Goal: Task Accomplishment & Management: Manage account settings

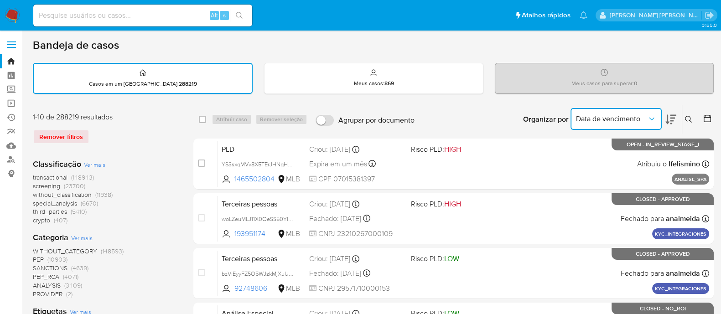
click at [655, 116] on icon "Organizar por" at bounding box center [651, 119] width 9 height 9
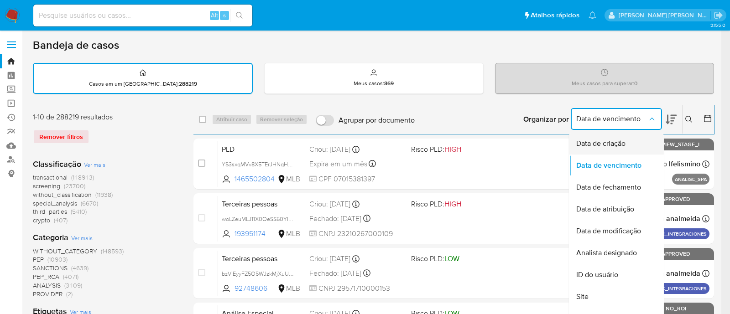
click at [620, 142] on span "Data de criação" at bounding box center [600, 143] width 49 height 9
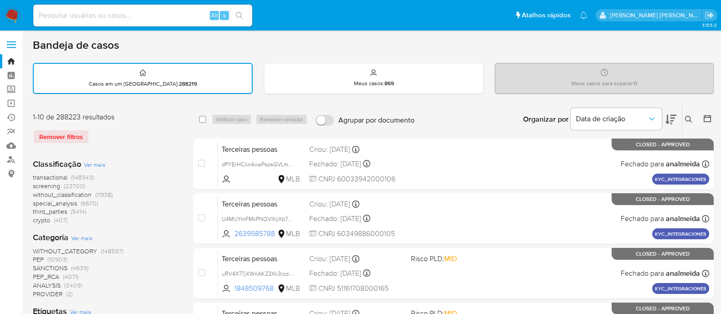
click at [10, 44] on span at bounding box center [11, 44] width 9 height 1
click at [0, 0] on input "checkbox" at bounding box center [0, 0] width 0 height 0
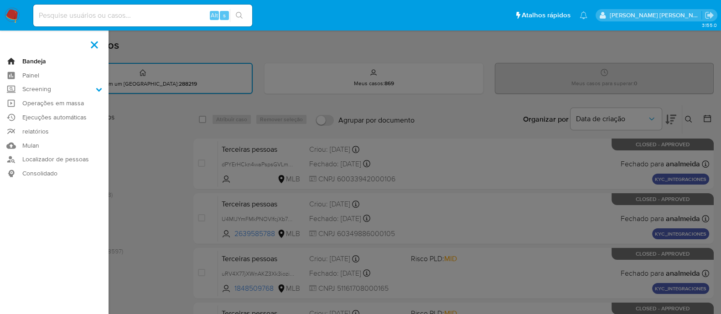
click at [23, 57] on link "Bandeja" at bounding box center [54, 61] width 109 height 14
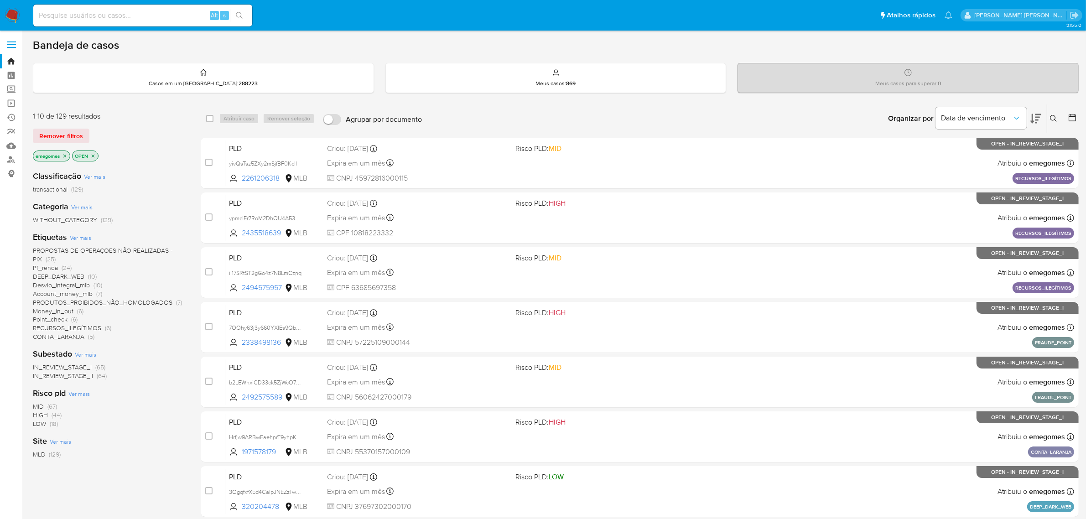
click at [67, 60] on icon "close-filter" at bounding box center [64, 155] width 5 height 5
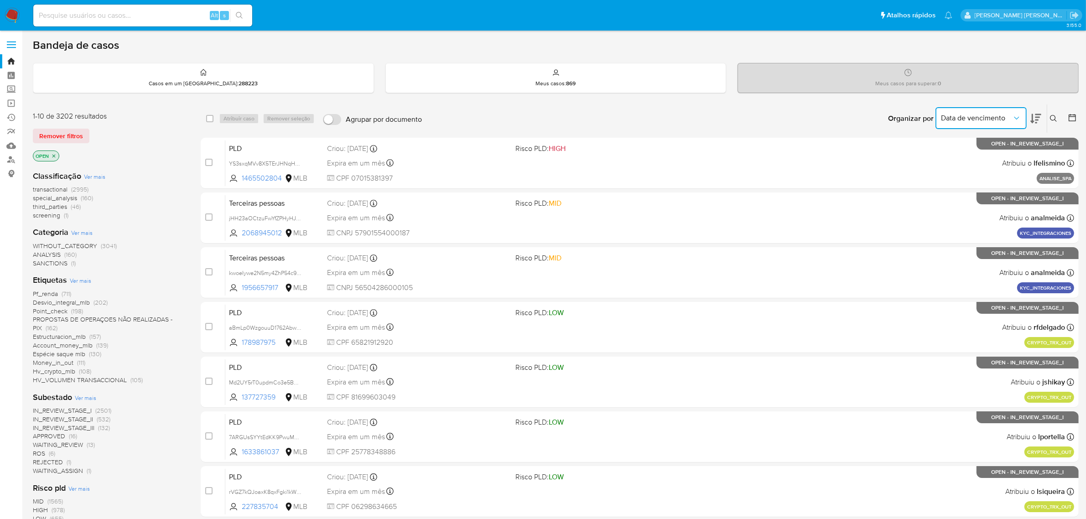
click at [422, 60] on icon "Organizar por" at bounding box center [1016, 118] width 9 height 9
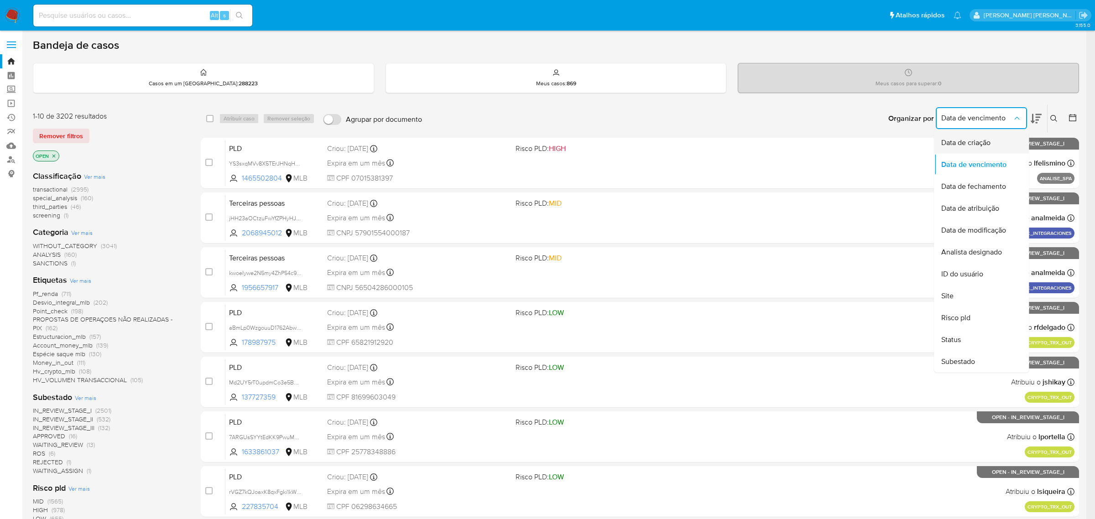
click at [422, 60] on span "Data de criação" at bounding box center [965, 142] width 49 height 9
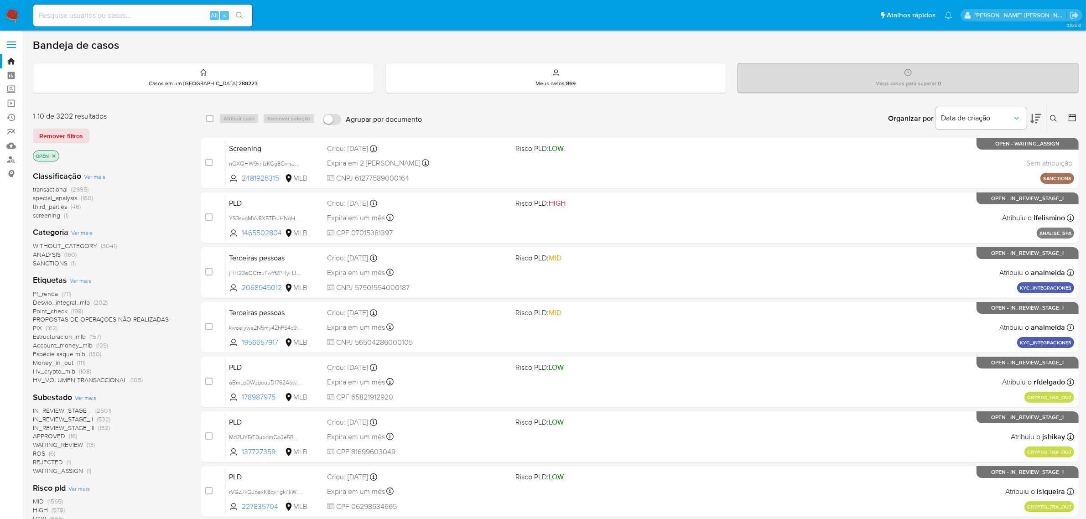
click at [422, 60] on icon at bounding box center [1036, 118] width 11 height 11
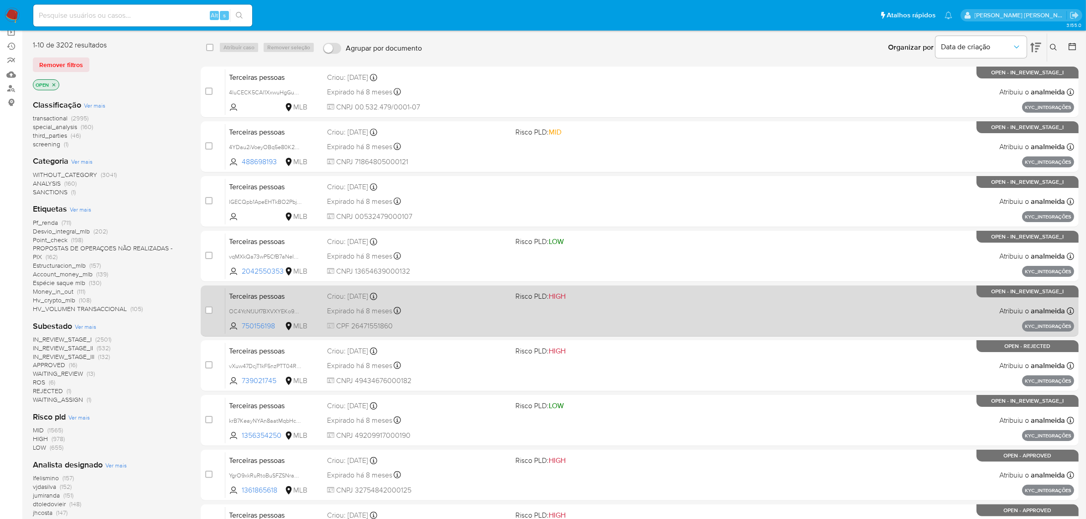
scroll to position [200, 0]
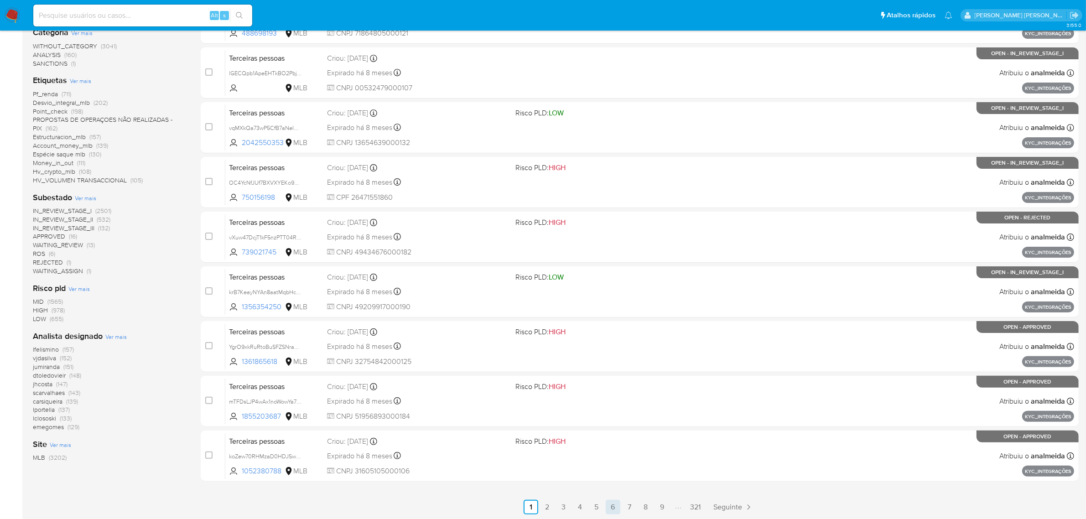
click at [422, 60] on link "6" at bounding box center [613, 507] width 15 height 15
